Goal: Transaction & Acquisition: Download file/media

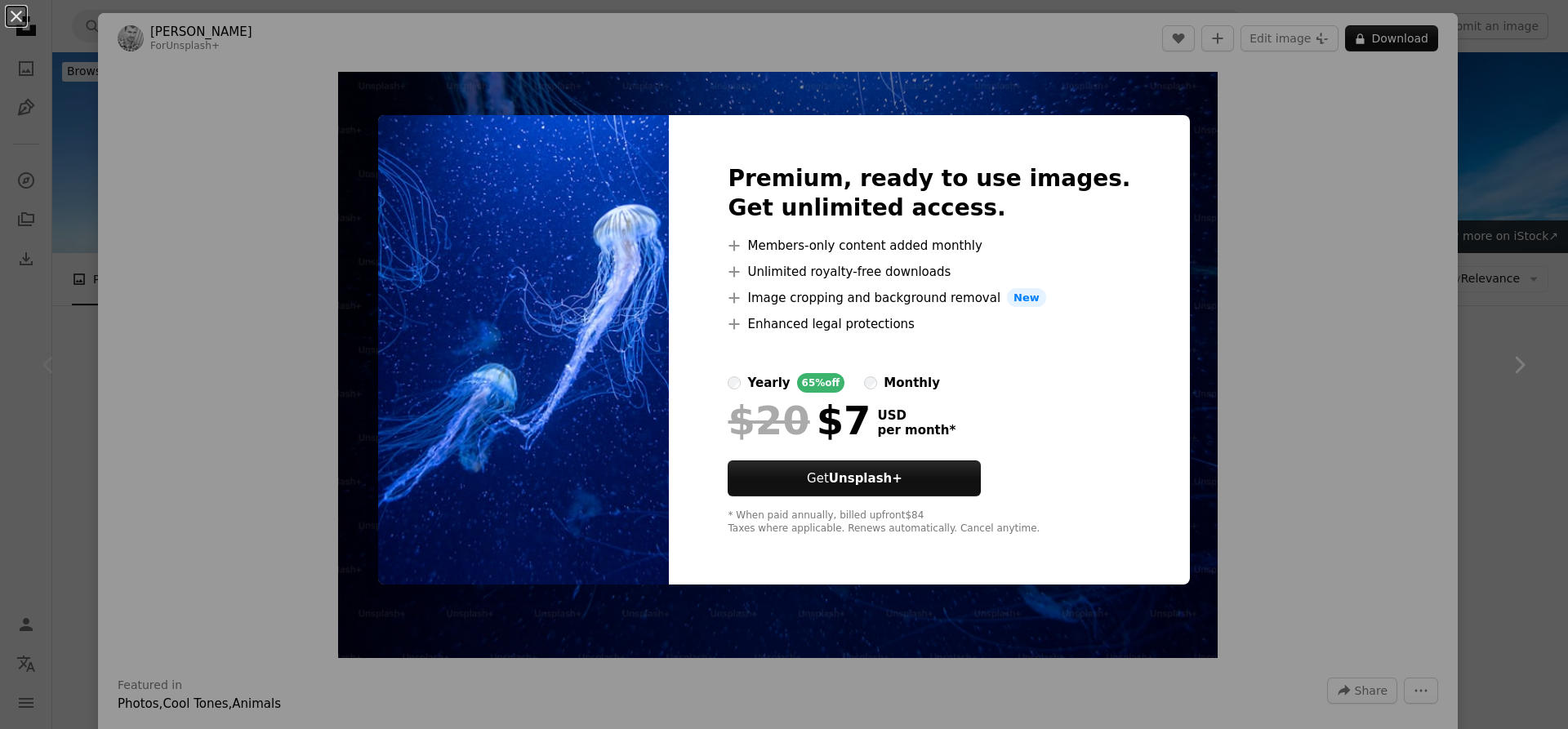
drag, startPoint x: 1295, startPoint y: 370, endPoint x: 1285, endPoint y: 369, distance: 10.0
click at [1289, 370] on div "An X shape Premium, ready to use images. Get unlimited access. A plus sign Memb…" at bounding box center [784, 364] width 1568 height 729
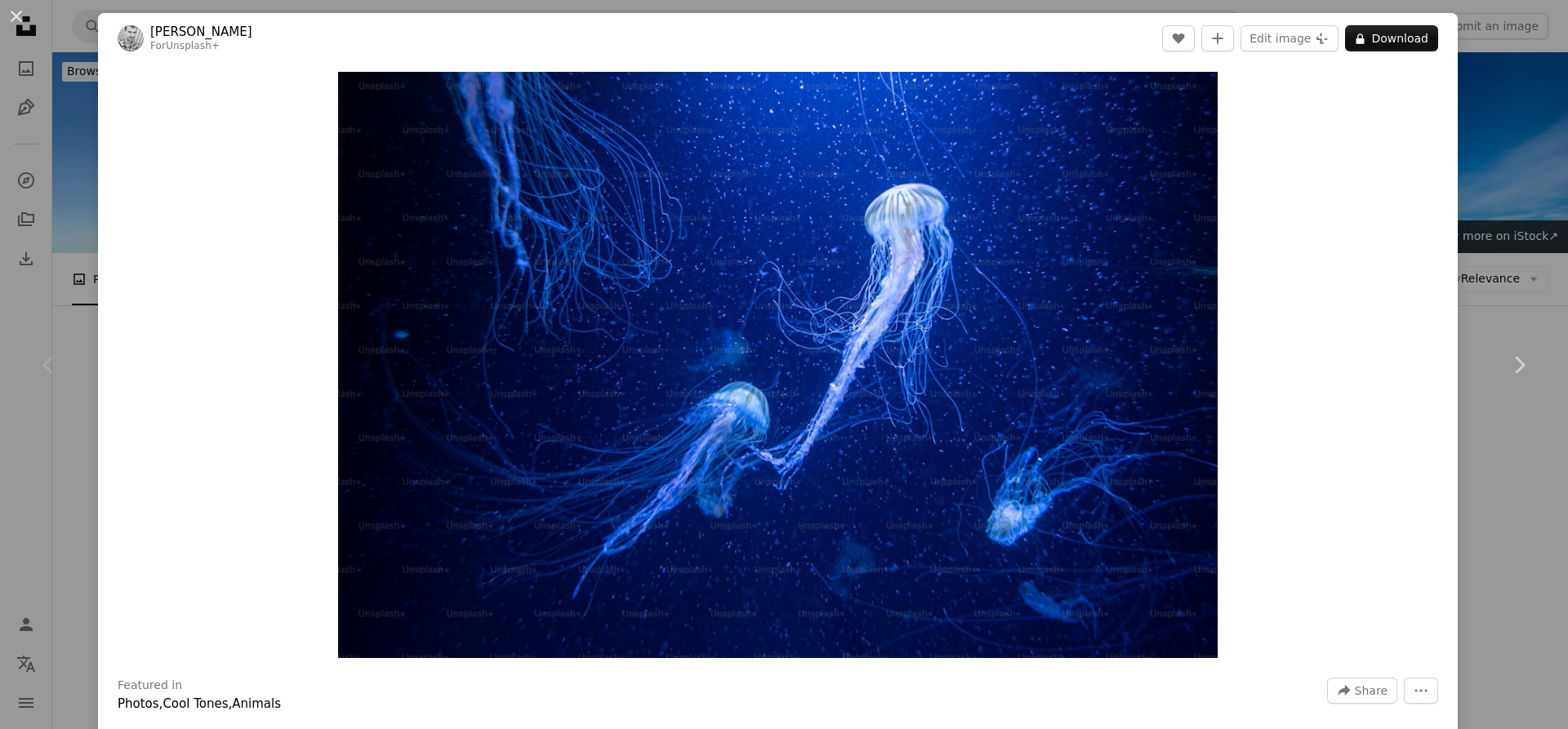
click at [1520, 179] on div "An X shape Chevron left Chevron right [PERSON_NAME] For Unsplash+ A heart A plu…" at bounding box center [784, 364] width 1568 height 729
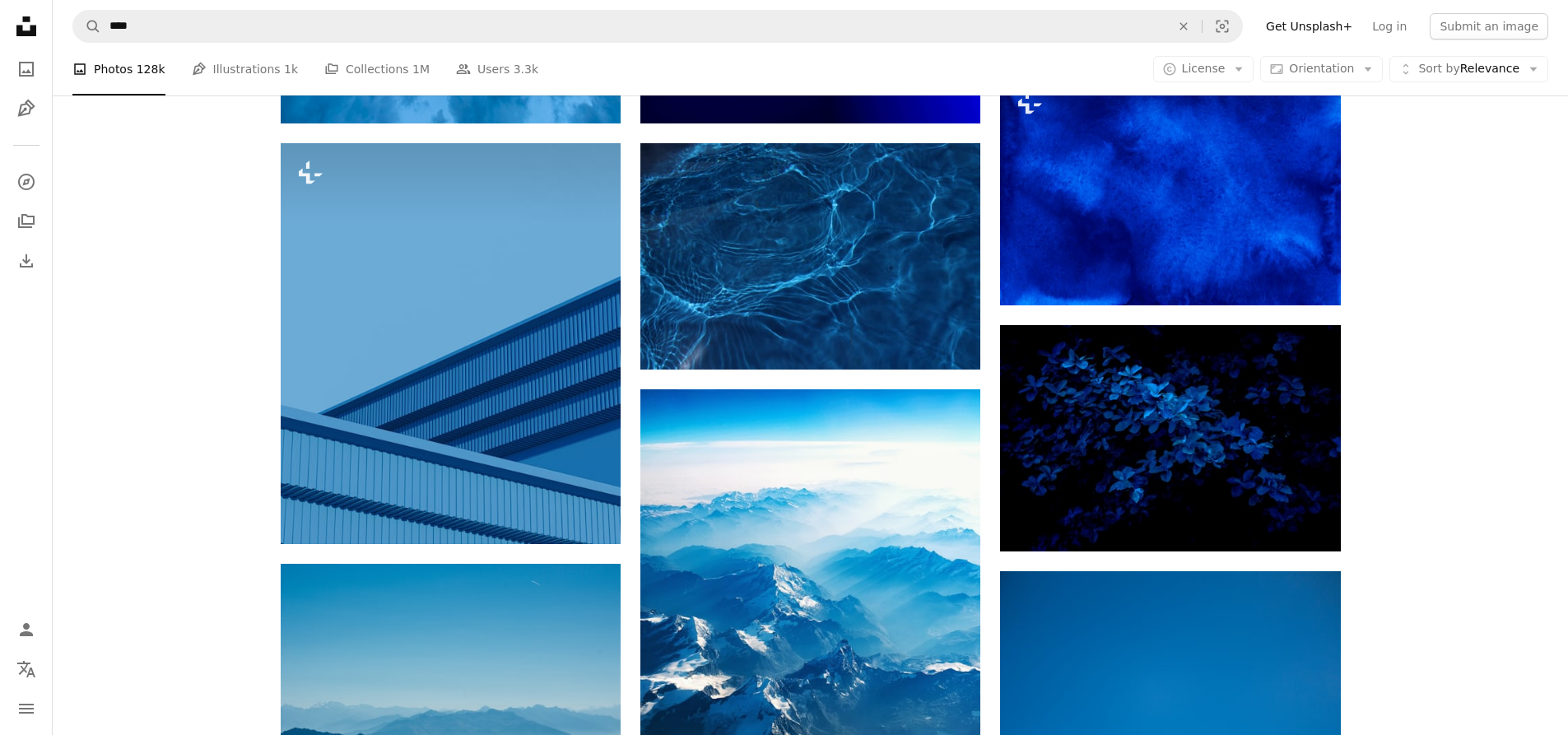
scroll to position [741, 0]
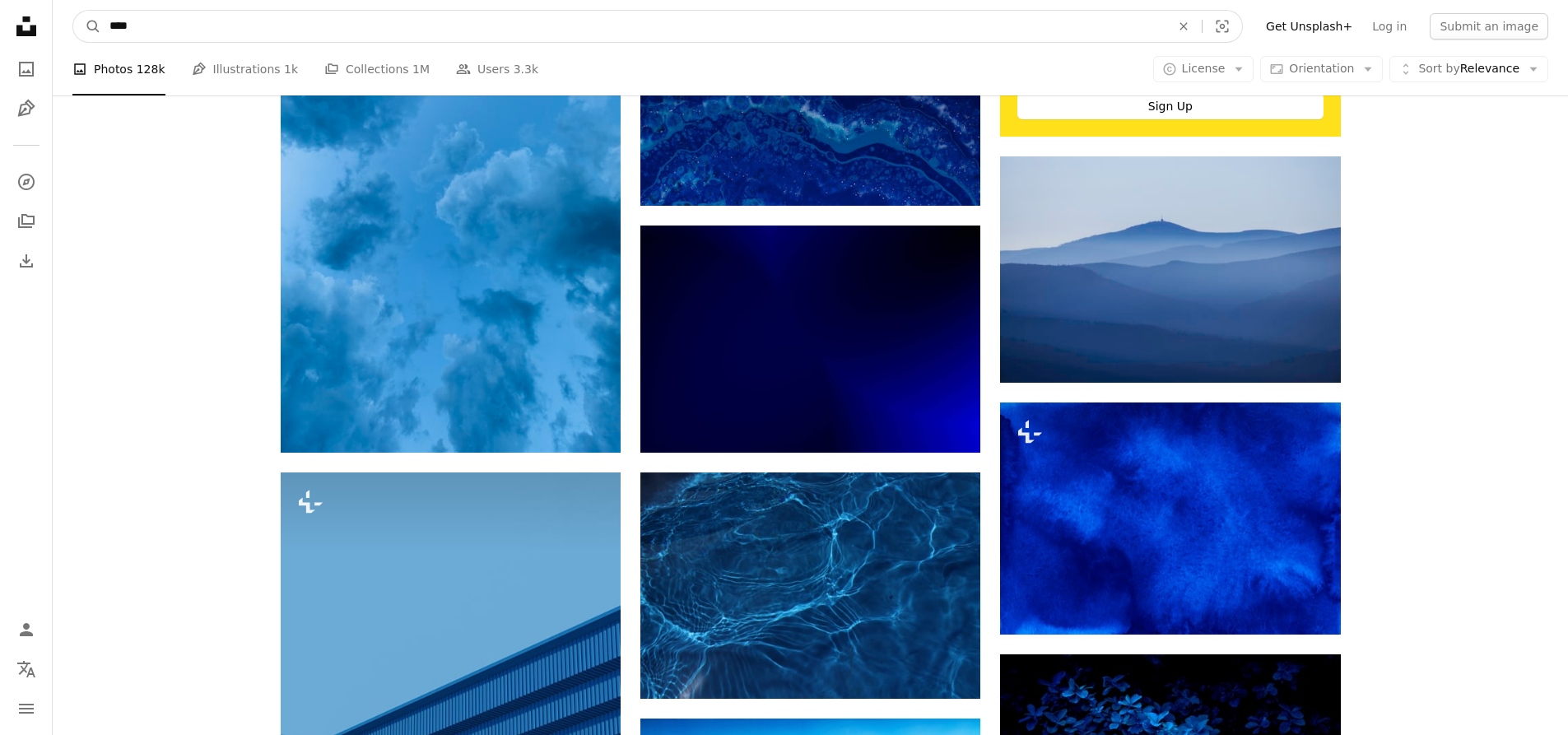
click at [481, 27] on input "****" at bounding box center [633, 26] width 1064 height 32
type input "**********"
click button "A magnifying glass" at bounding box center [87, 26] width 28 height 32
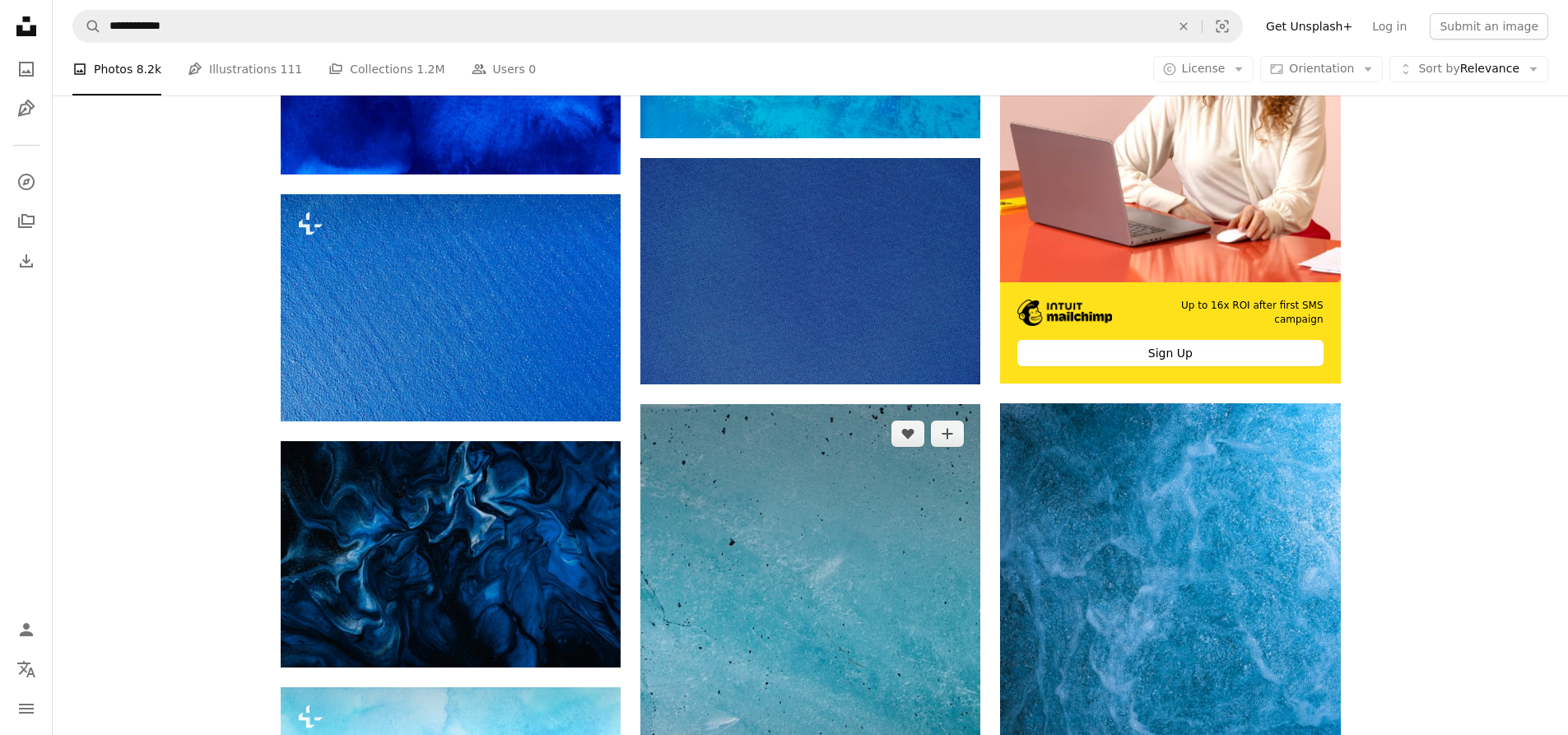
scroll to position [823, 0]
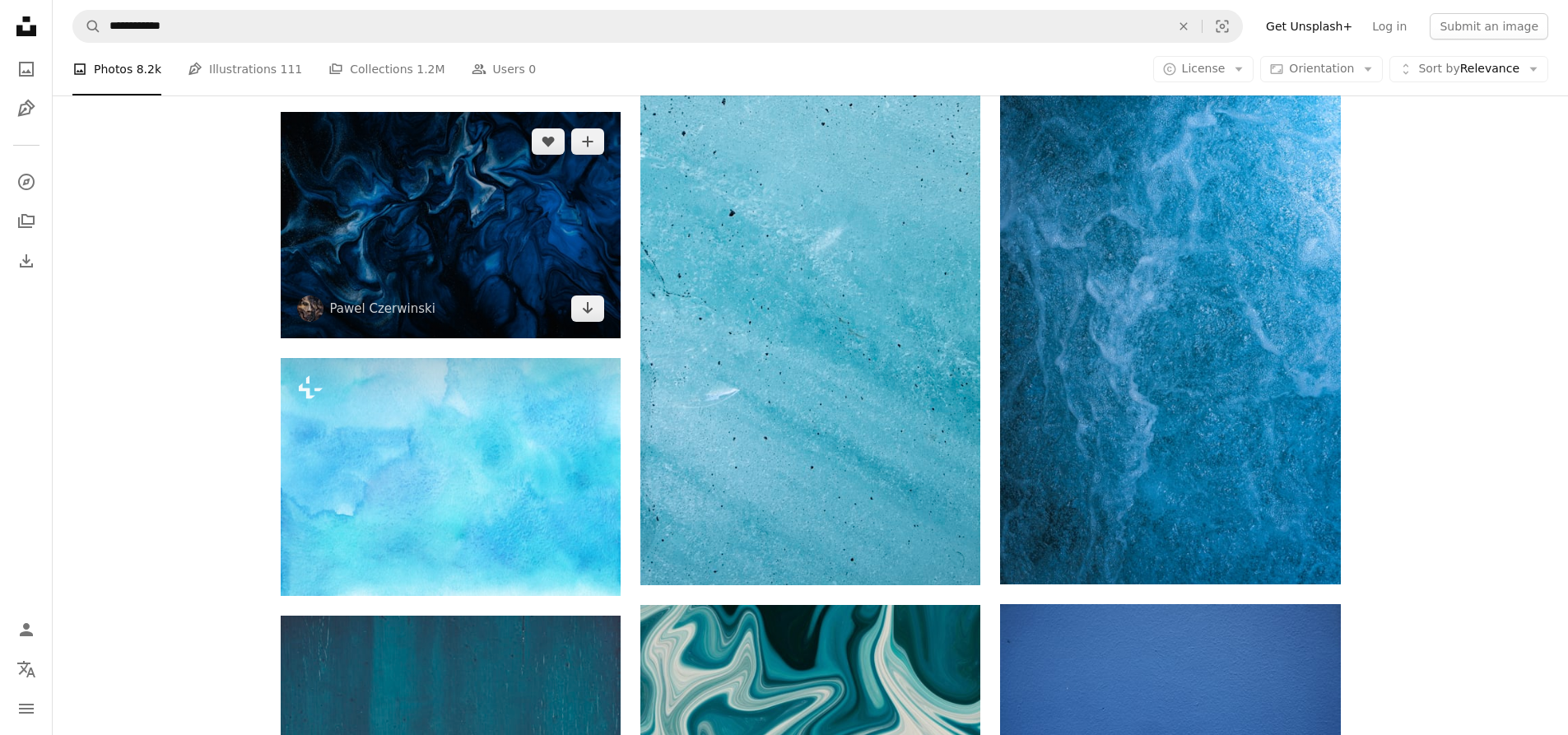
click at [474, 254] on img at bounding box center [450, 224] width 340 height 226
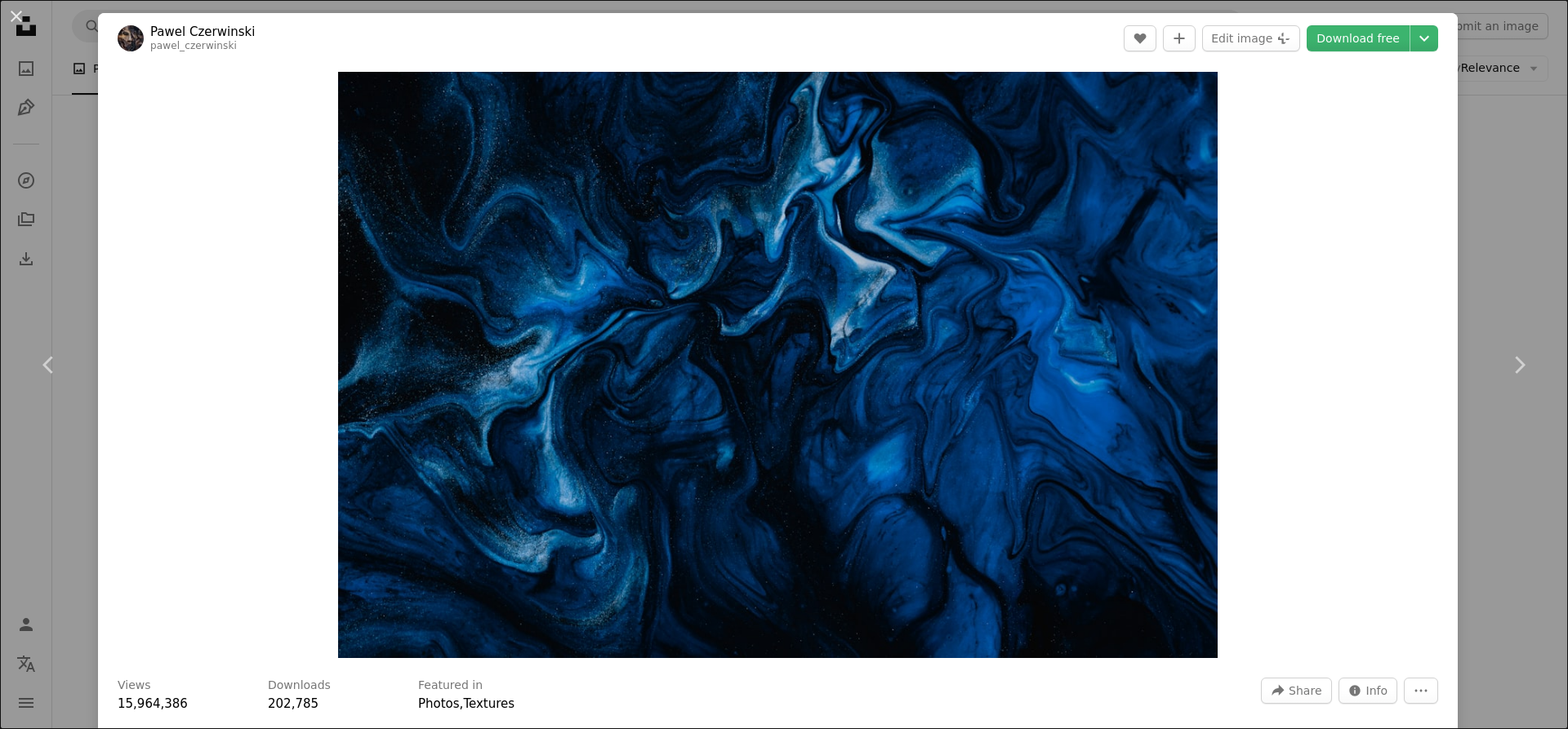
click at [1527, 256] on div "An X shape Chevron left Chevron right [PERSON_NAME] pawel_czerwinski A heart A …" at bounding box center [784, 364] width 1568 height 729
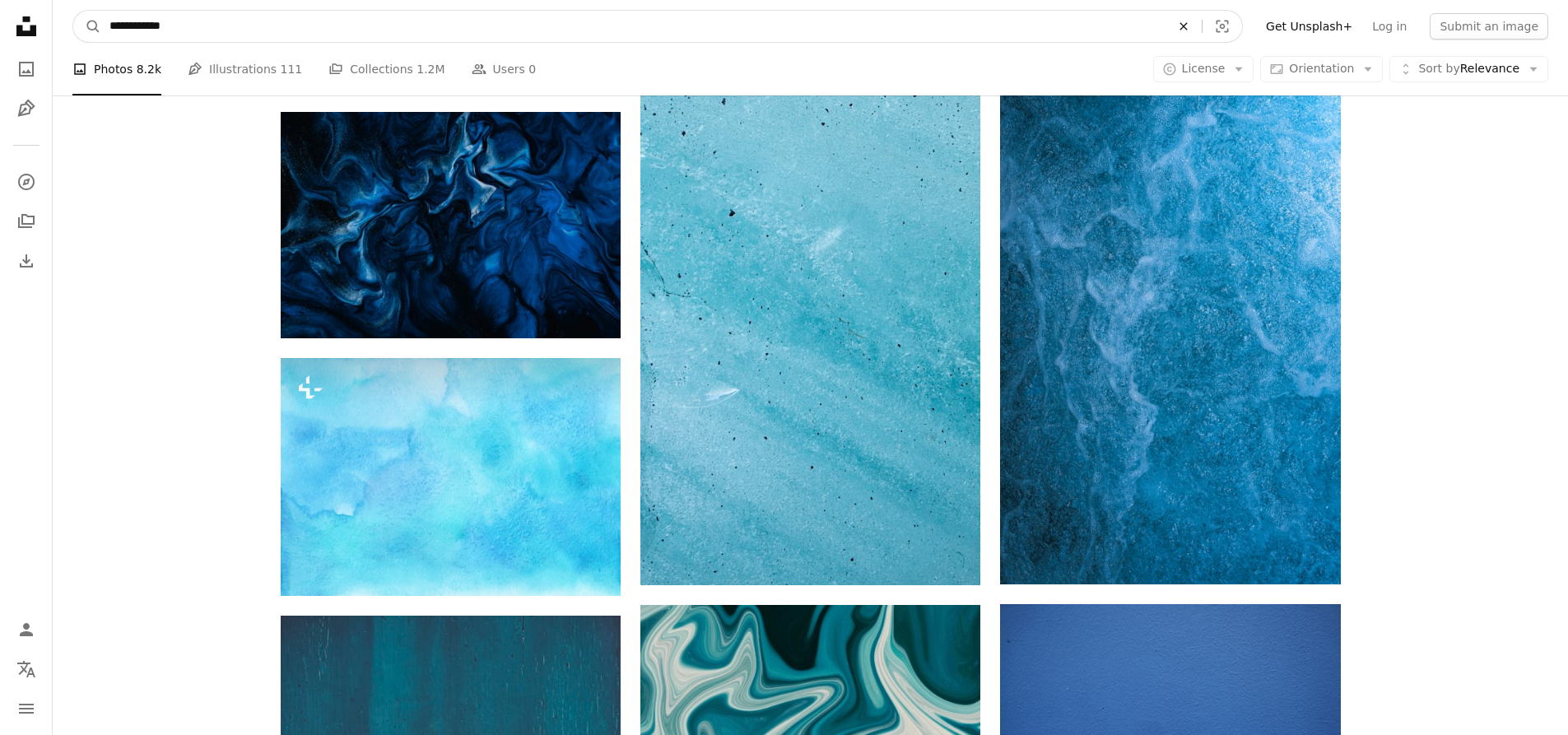
click at [1202, 21] on icon "An X shape" at bounding box center [1183, 27] width 36 height 13
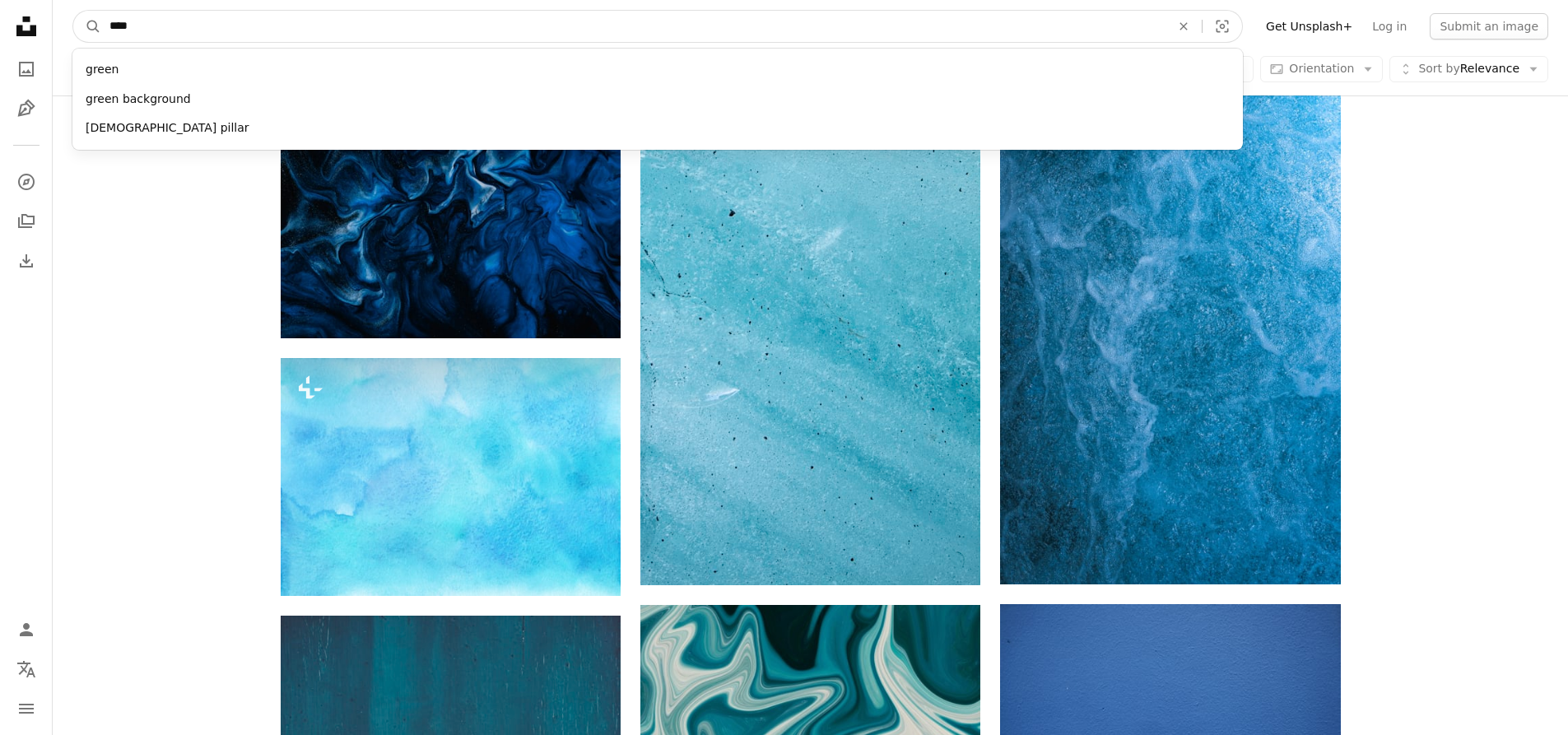
type input "*****"
click button "A magnifying glass" at bounding box center [87, 26] width 28 height 32
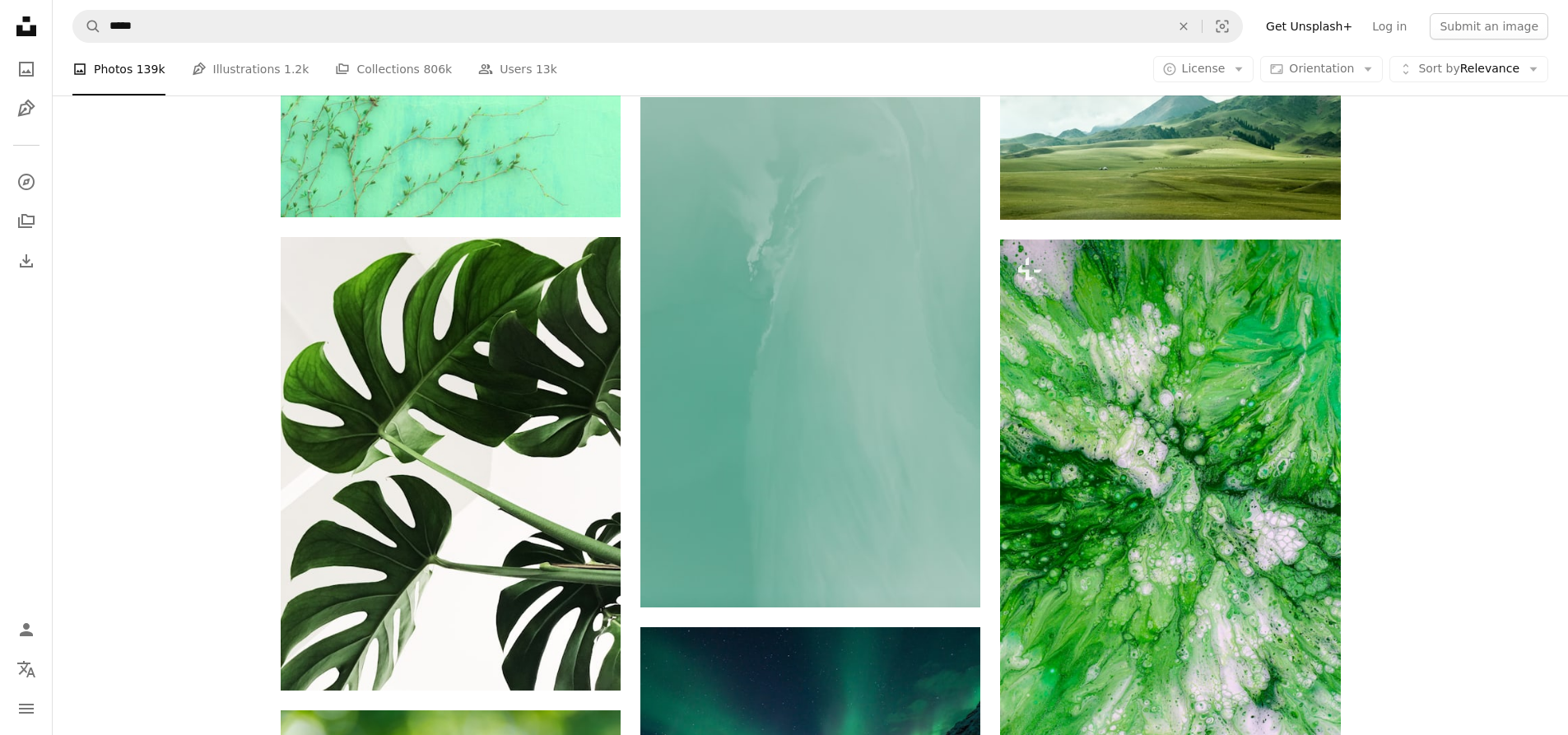
scroll to position [1564, 0]
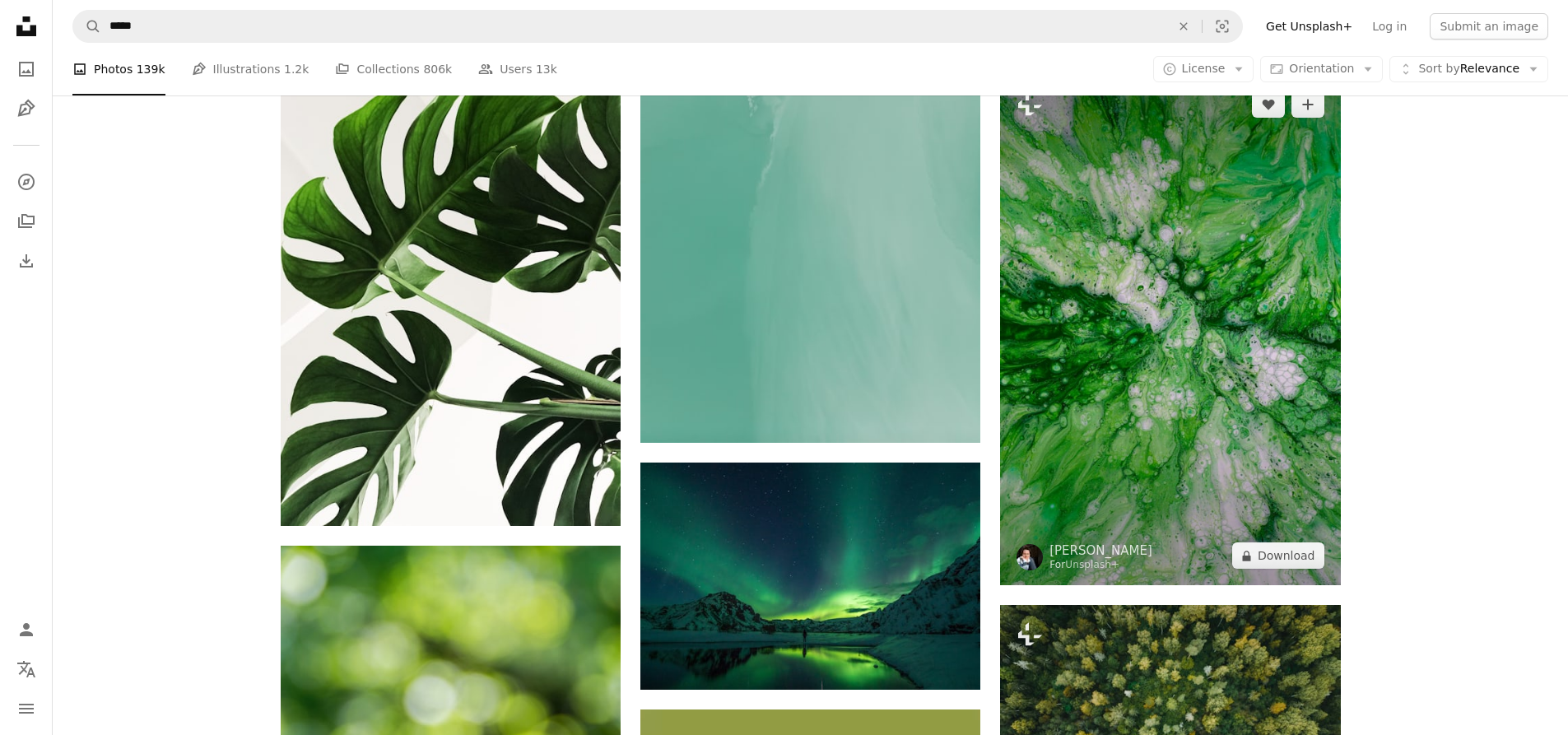
click at [1204, 434] on img at bounding box center [1170, 329] width 340 height 511
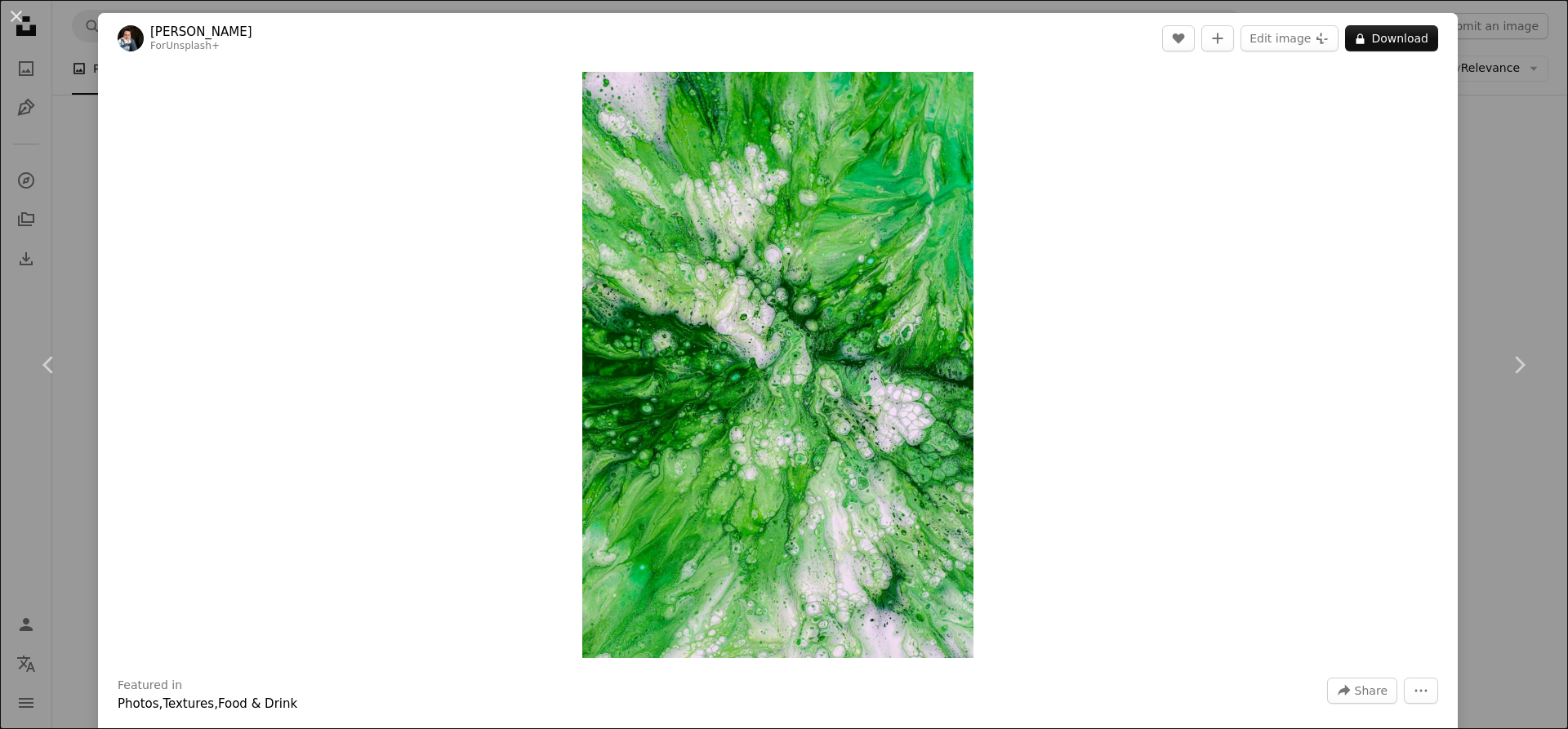
click at [1513, 139] on div "An X shape Chevron left Chevron right [PERSON_NAME] For Unsplash+ A heart A plu…" at bounding box center [784, 364] width 1568 height 729
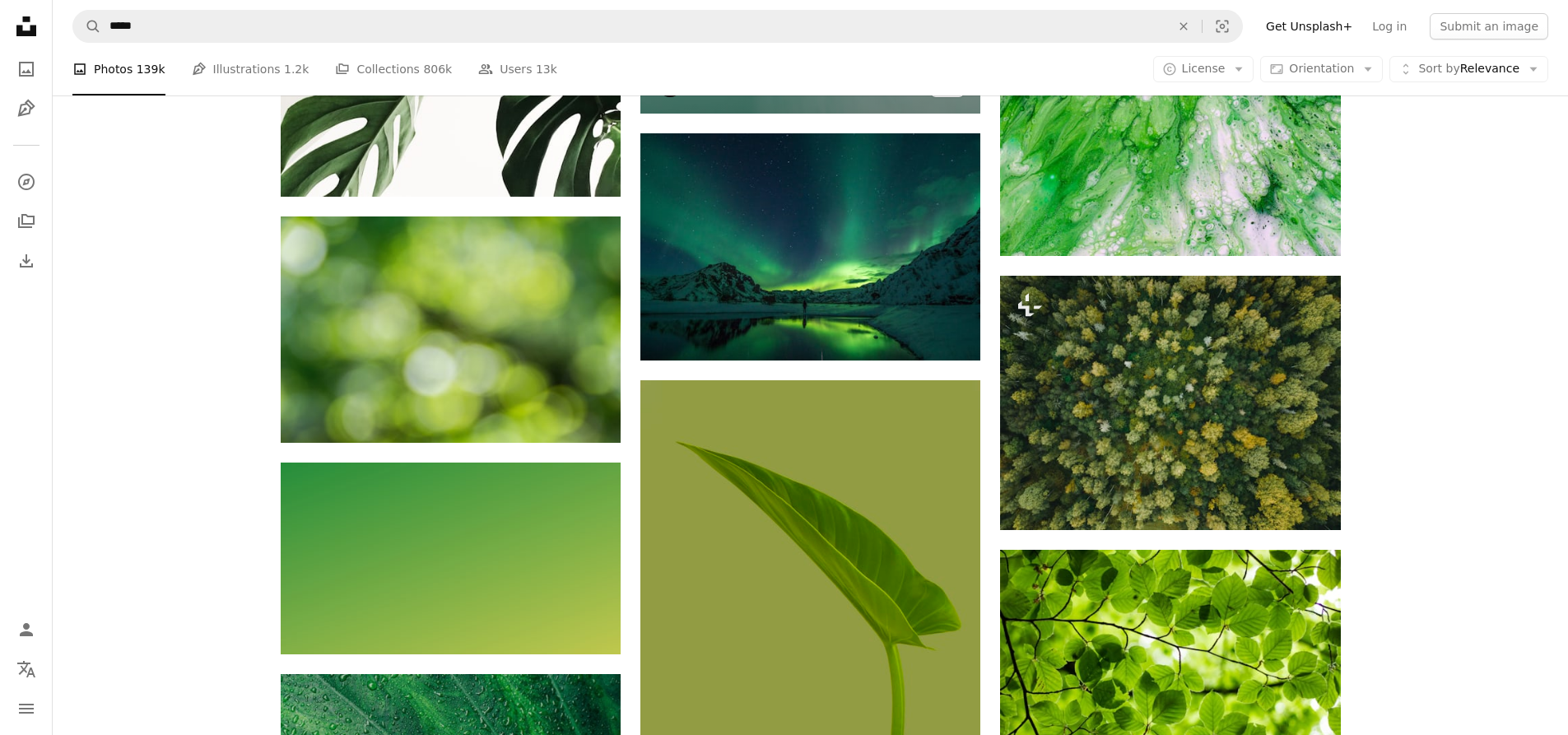
scroll to position [1811, 0]
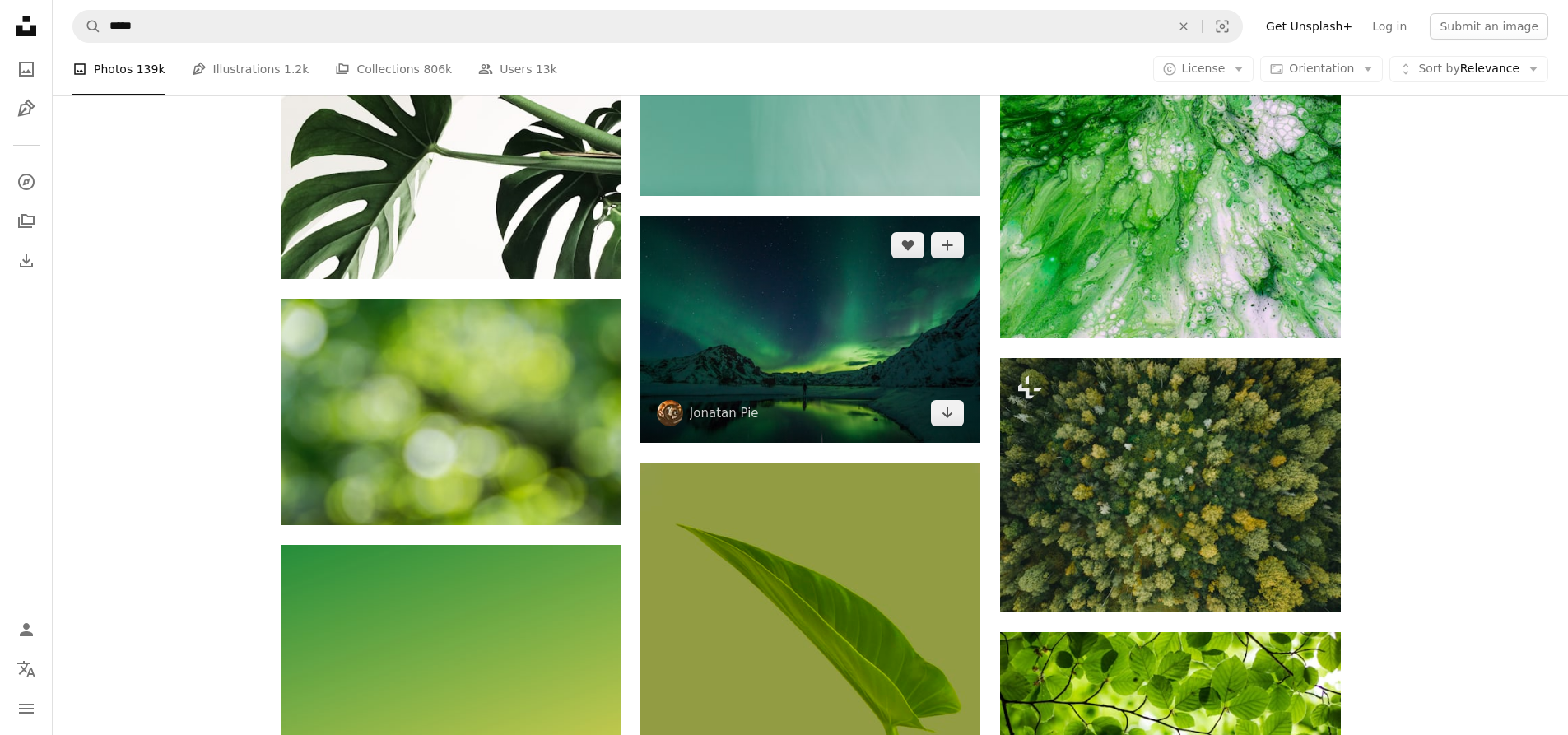
click at [804, 313] on img at bounding box center [810, 329] width 340 height 227
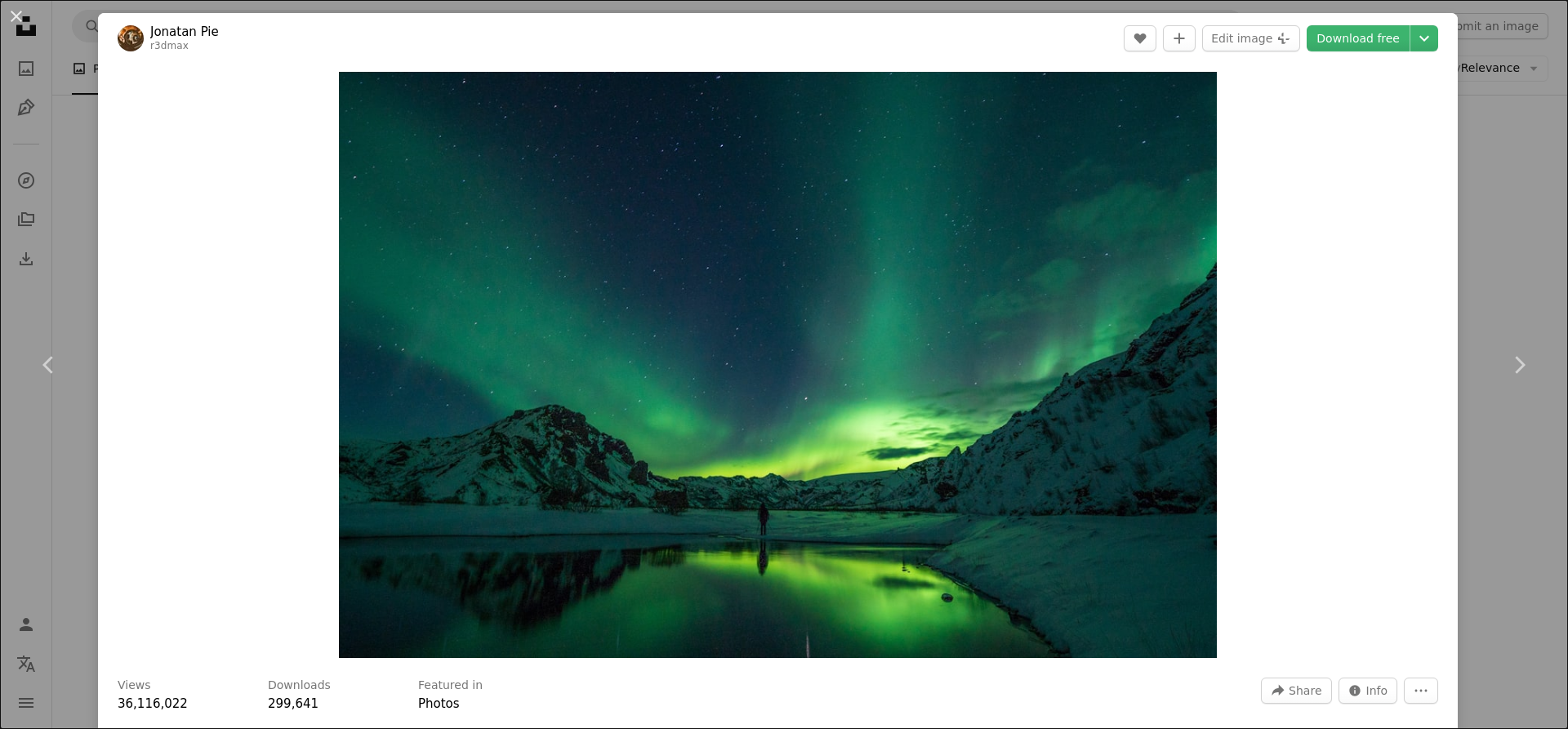
click at [1489, 88] on div "An X shape Chevron left Chevron right Jonatan Pie r3dmax A heart A plus sign Ed…" at bounding box center [784, 364] width 1568 height 729
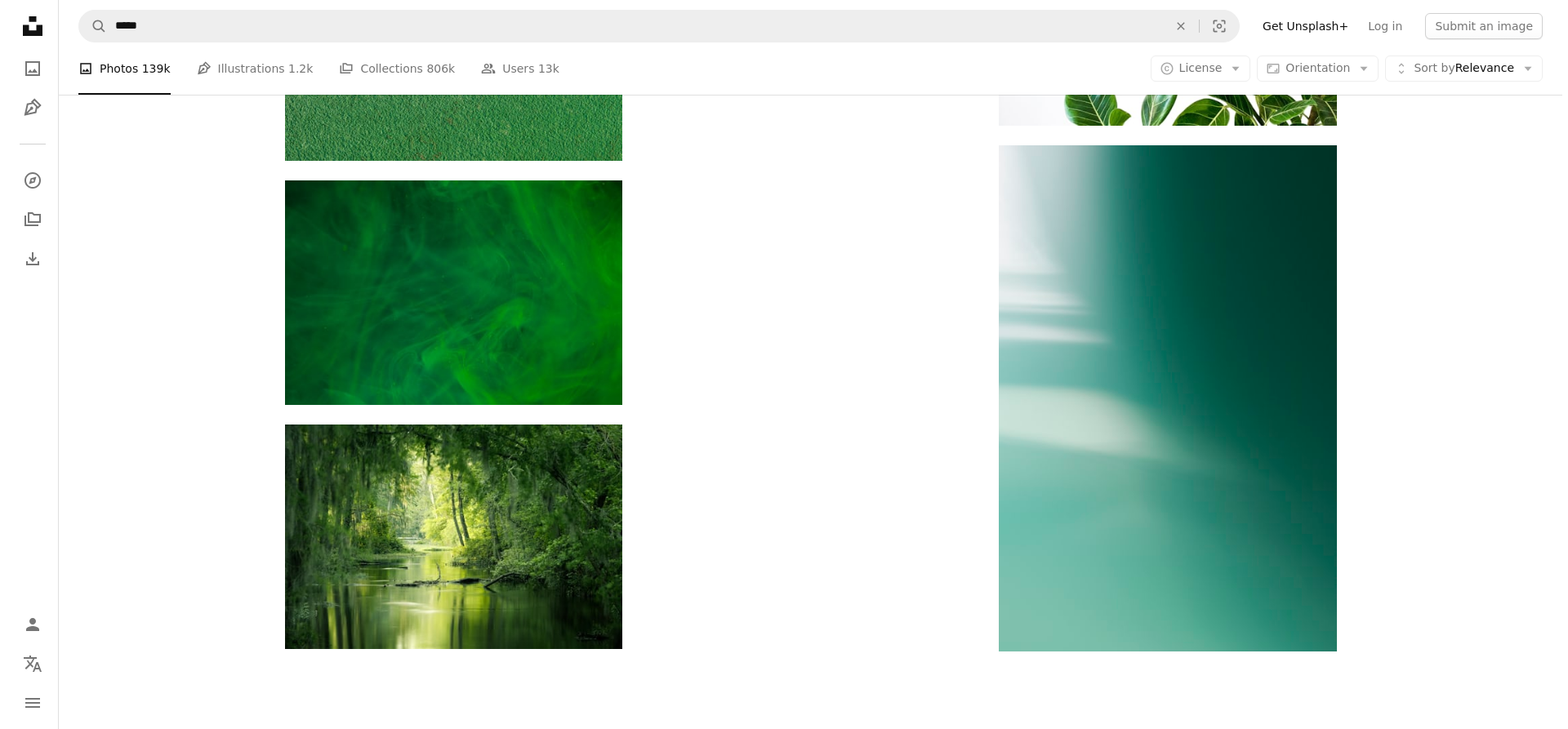
scroll to position [5307, 0]
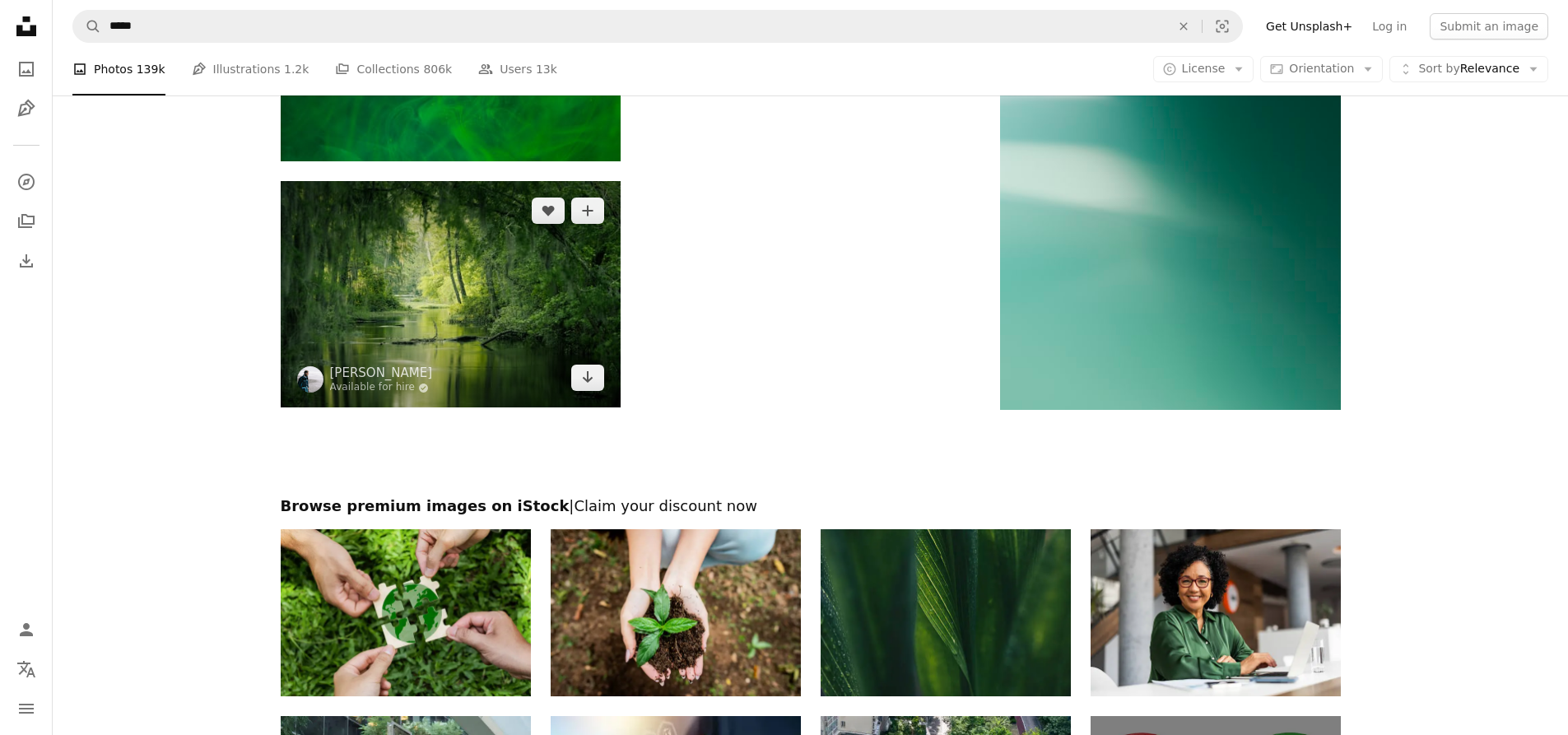
click at [507, 329] on img at bounding box center [450, 294] width 340 height 226
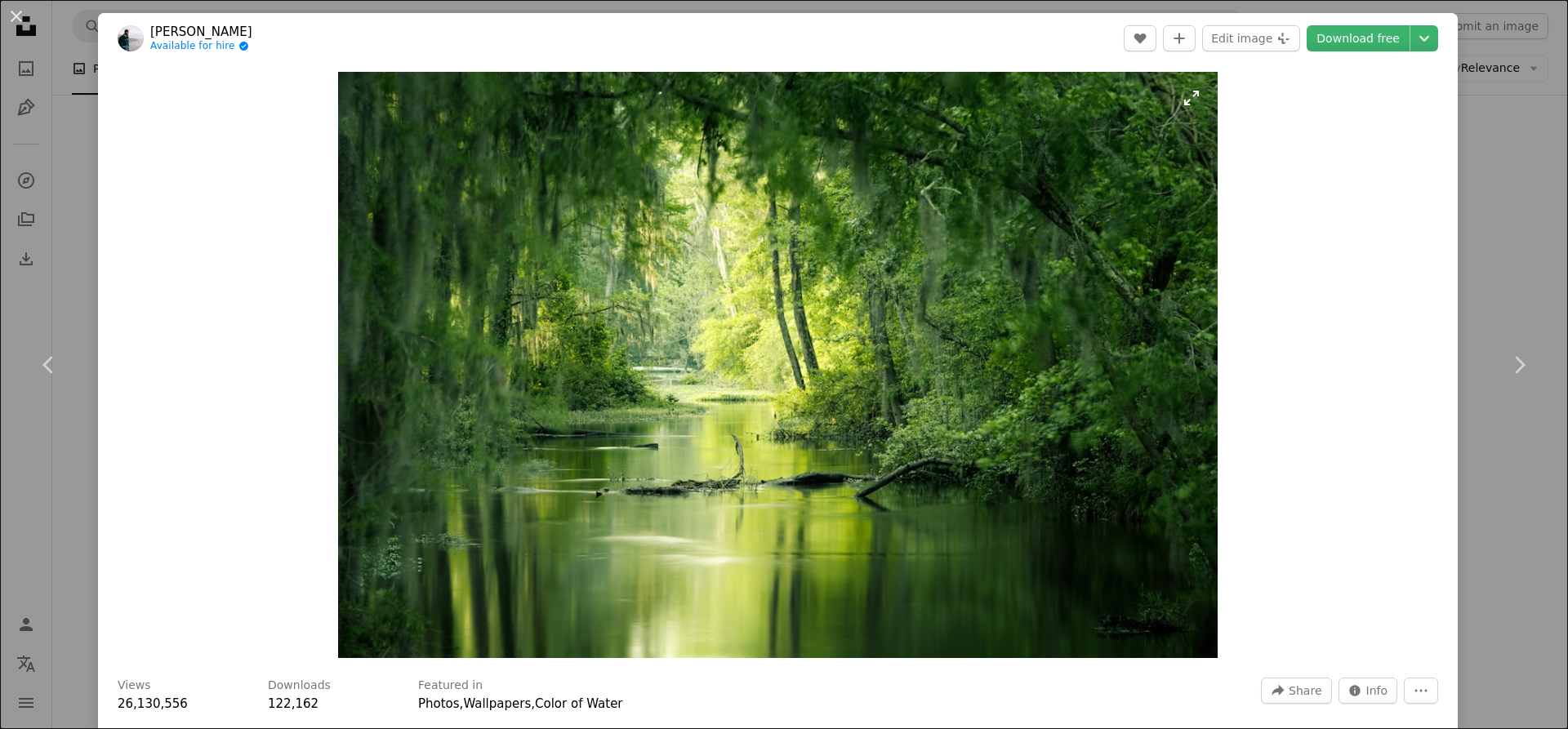
drag, startPoint x: 571, startPoint y: 353, endPoint x: 611, endPoint y: 353, distance: 40.0
click at [1345, 44] on link "Download free" at bounding box center [1358, 39] width 103 height 27
